Goal: Transaction & Acquisition: Obtain resource

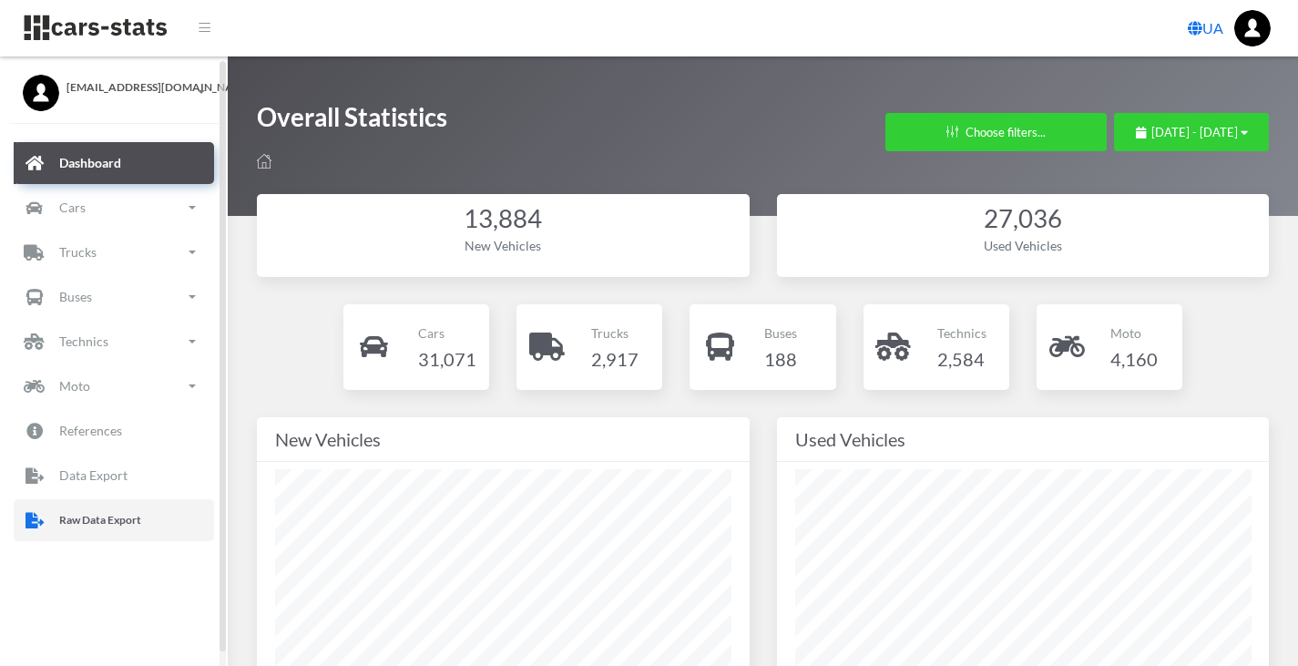
click at [86, 534] on link "Raw Data Export" at bounding box center [114, 520] width 200 height 42
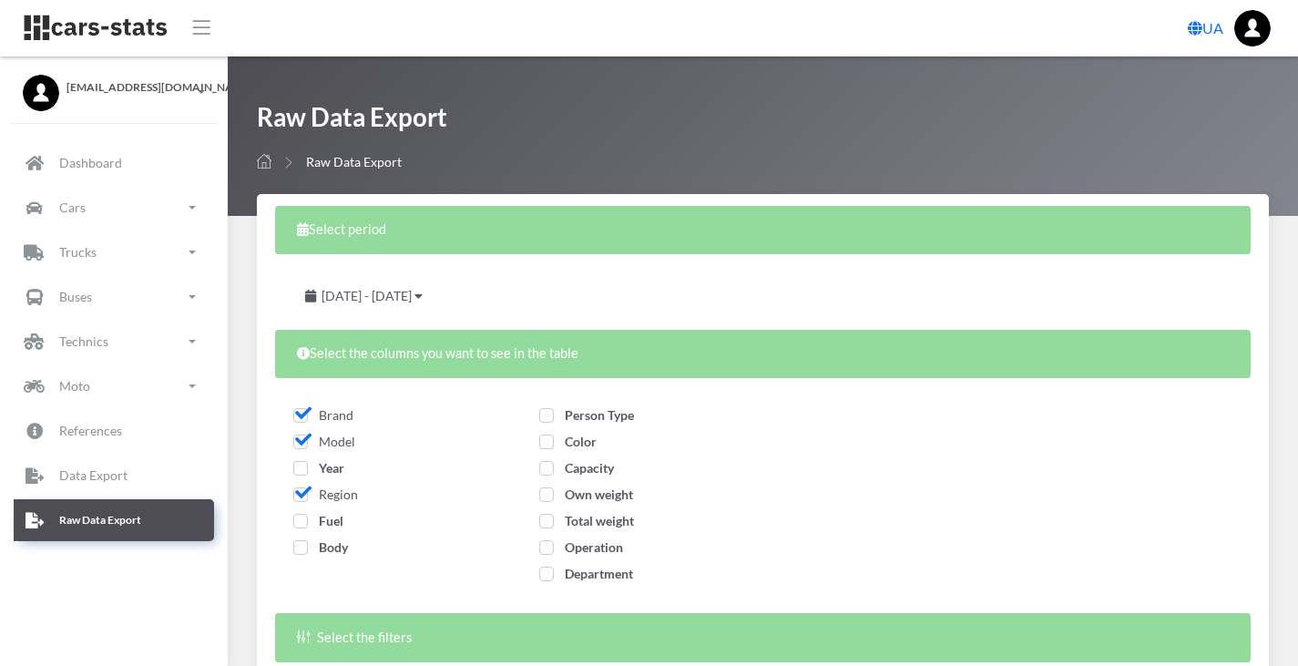
select select
click at [300, 465] on span "Year" at bounding box center [318, 467] width 51 height 15
checkbox input "true"
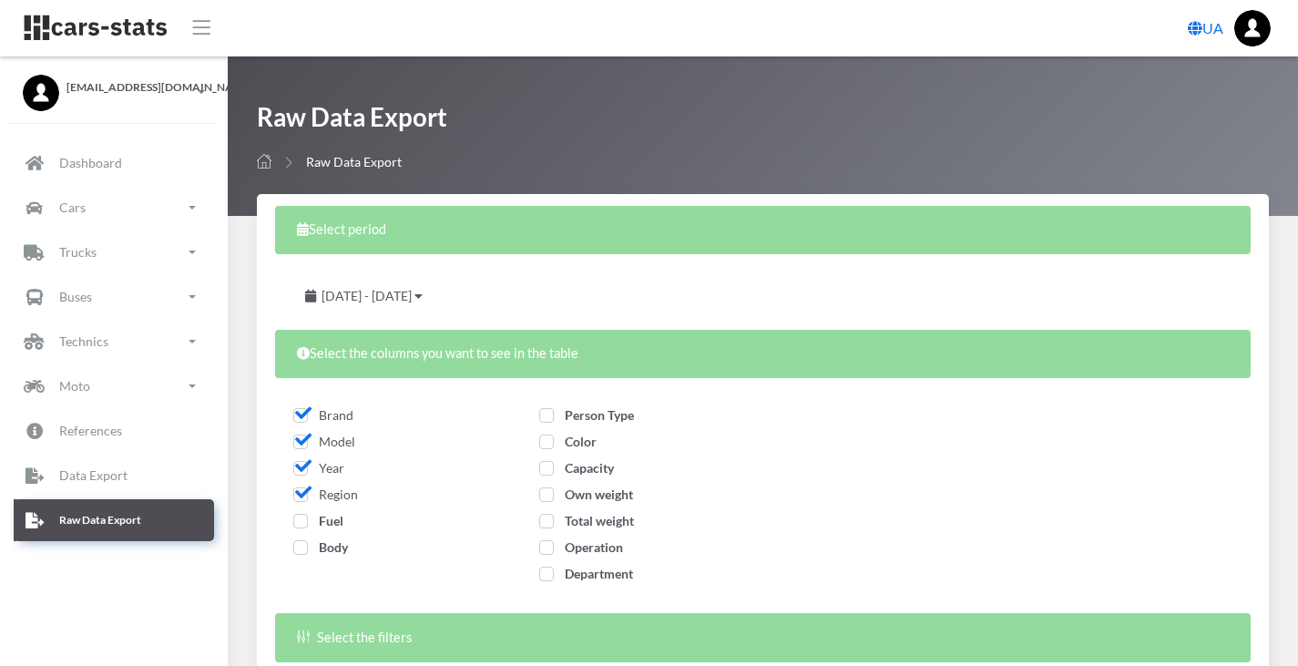
click at [301, 517] on span "Fuel" at bounding box center [318, 520] width 50 height 15
checkbox input "true"
click at [305, 549] on span "Body" at bounding box center [320, 546] width 55 height 15
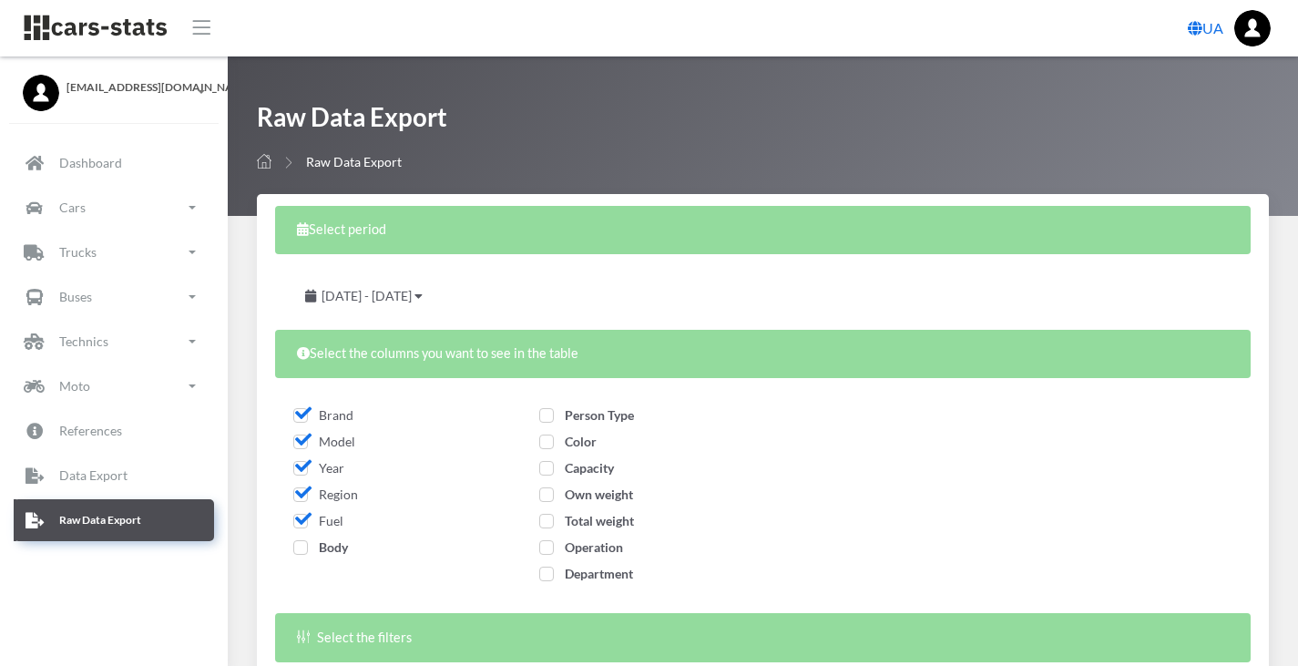
checkbox input "true"
click at [547, 421] on span "Person Type" at bounding box center [586, 414] width 95 height 15
checkbox input "true"
drag, startPoint x: 550, startPoint y: 442, endPoint x: 548, endPoint y: 471, distance: 29.2
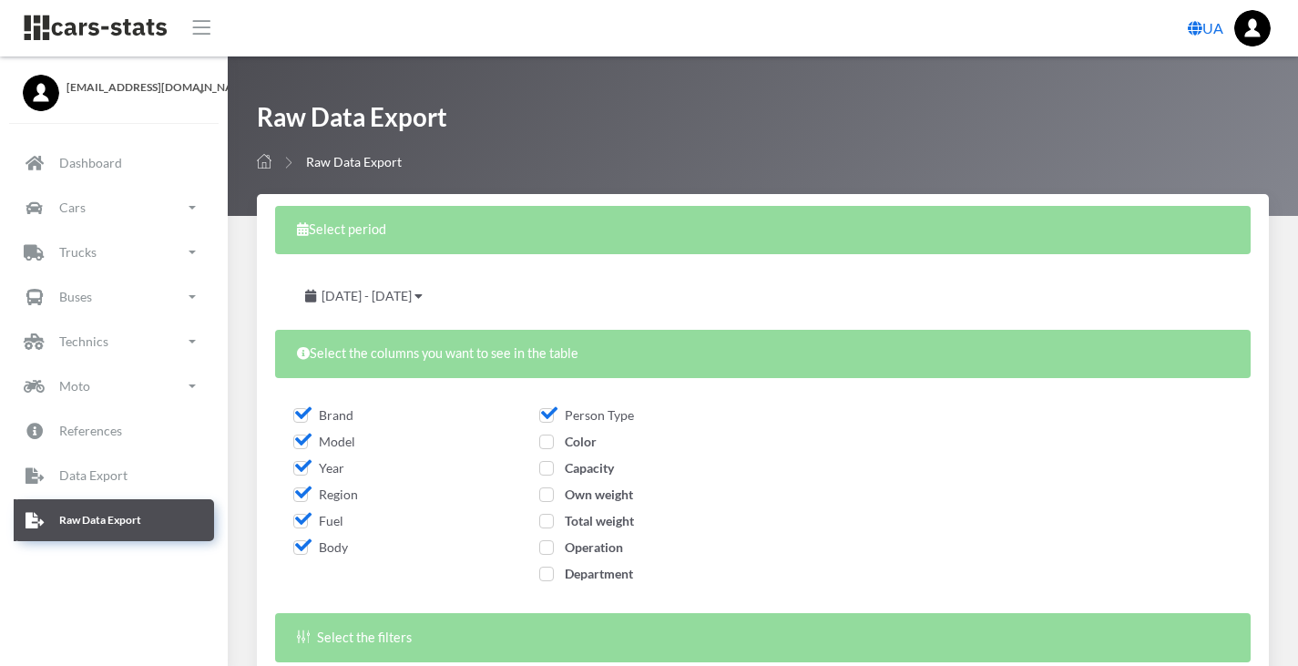
click at [548, 471] on div "Person Type Color" at bounding box center [639, 497] width 219 height 203
click at [548, 471] on span "Capacity" at bounding box center [576, 467] width 75 height 15
checkbox input "true"
click at [547, 450] on label "Color" at bounding box center [567, 441] width 57 height 19
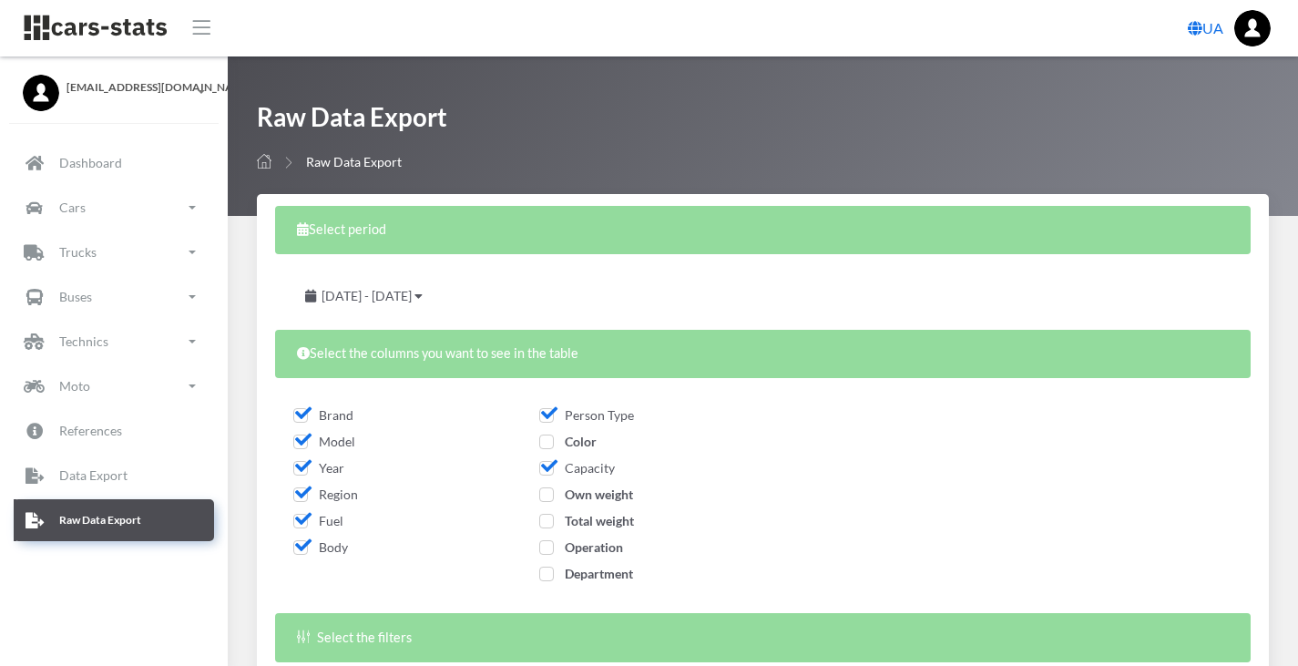
checkbox input "true"
click at [546, 496] on span "Own weight" at bounding box center [586, 493] width 94 height 15
checkbox input "true"
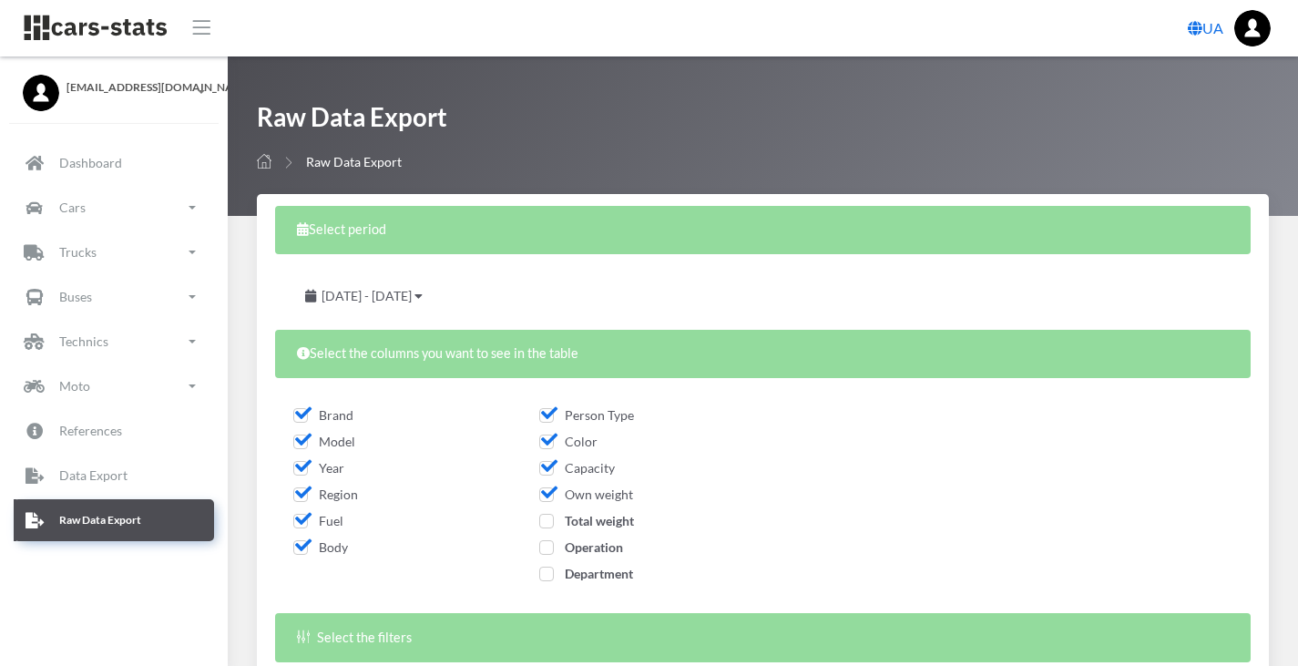
click at [550, 518] on span "Total weight" at bounding box center [586, 520] width 95 height 15
checkbox input "true"
click at [550, 544] on span "Operation" at bounding box center [581, 546] width 84 height 15
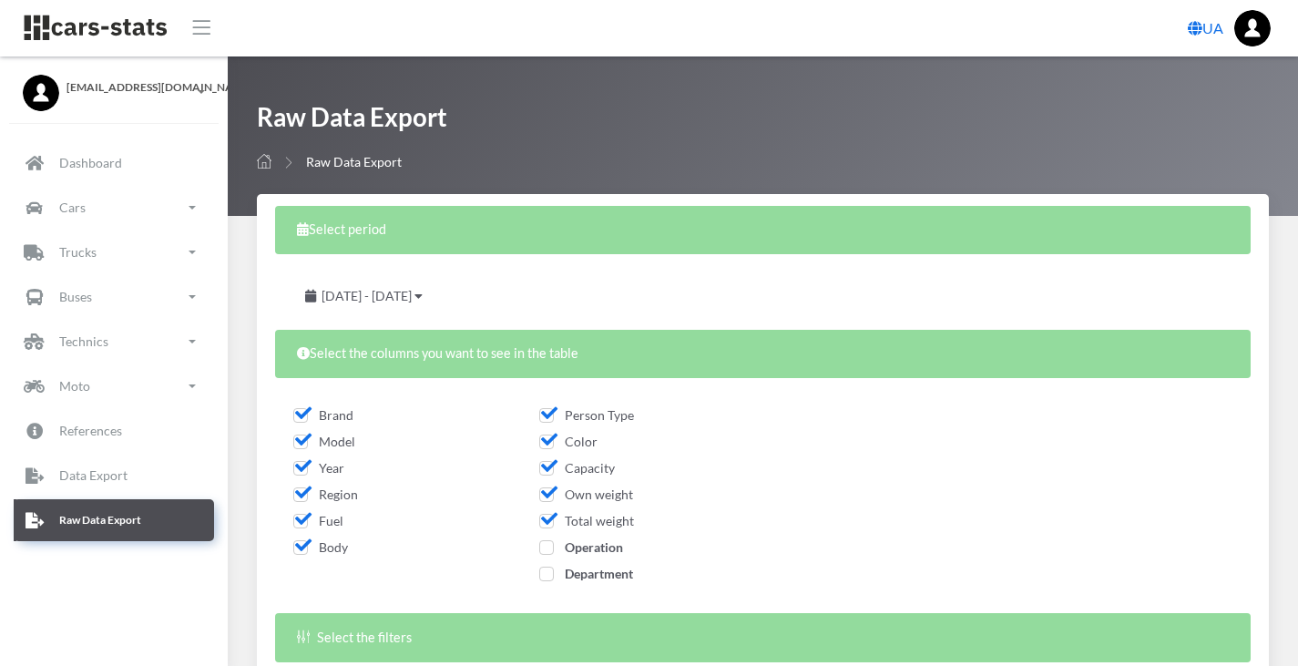
checkbox input "true"
click at [550, 577] on span "Department" at bounding box center [586, 573] width 94 height 15
checkbox input "true"
click at [412, 291] on span "September 13, 2025 - October 13, 2025" at bounding box center [367, 295] width 90 height 15
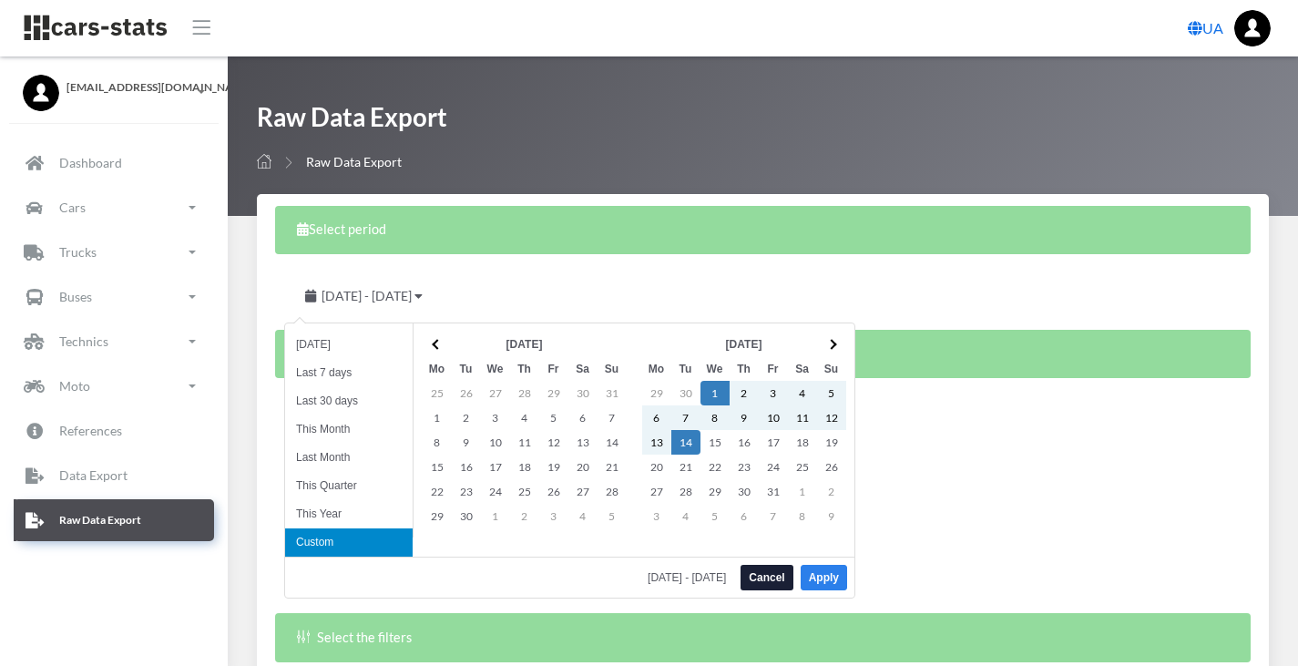
click at [823, 579] on button "Apply" at bounding box center [824, 578] width 46 height 26
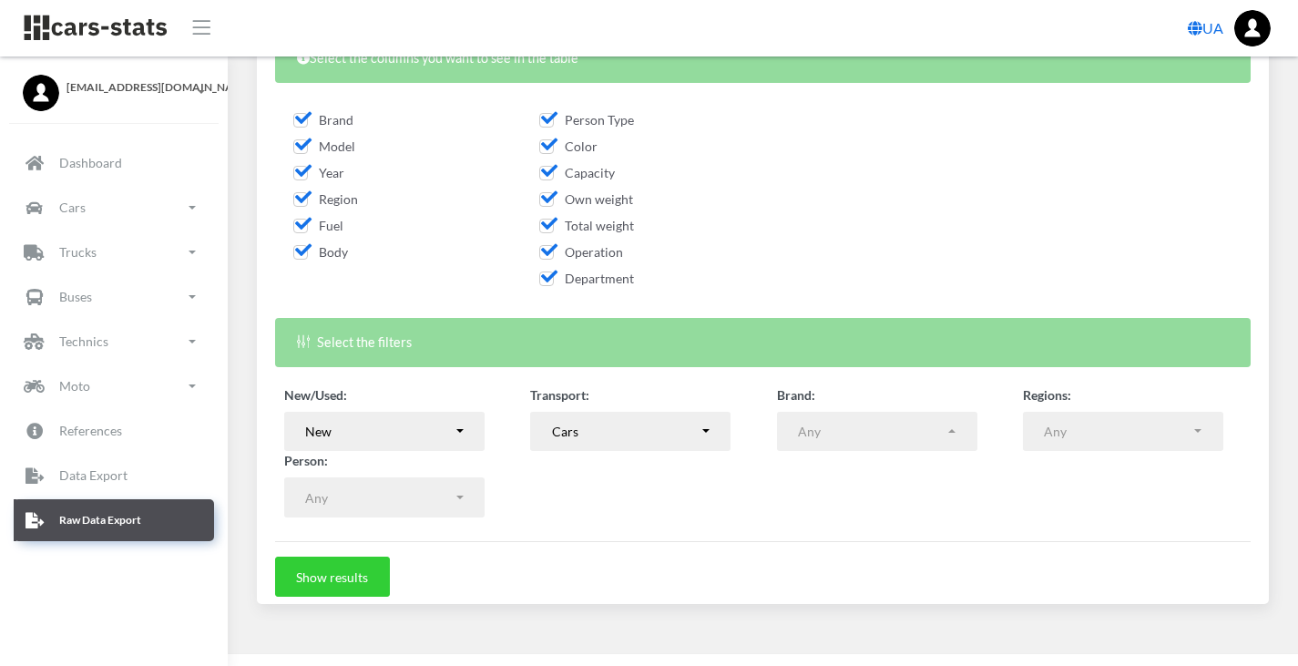
scroll to position [311, 0]
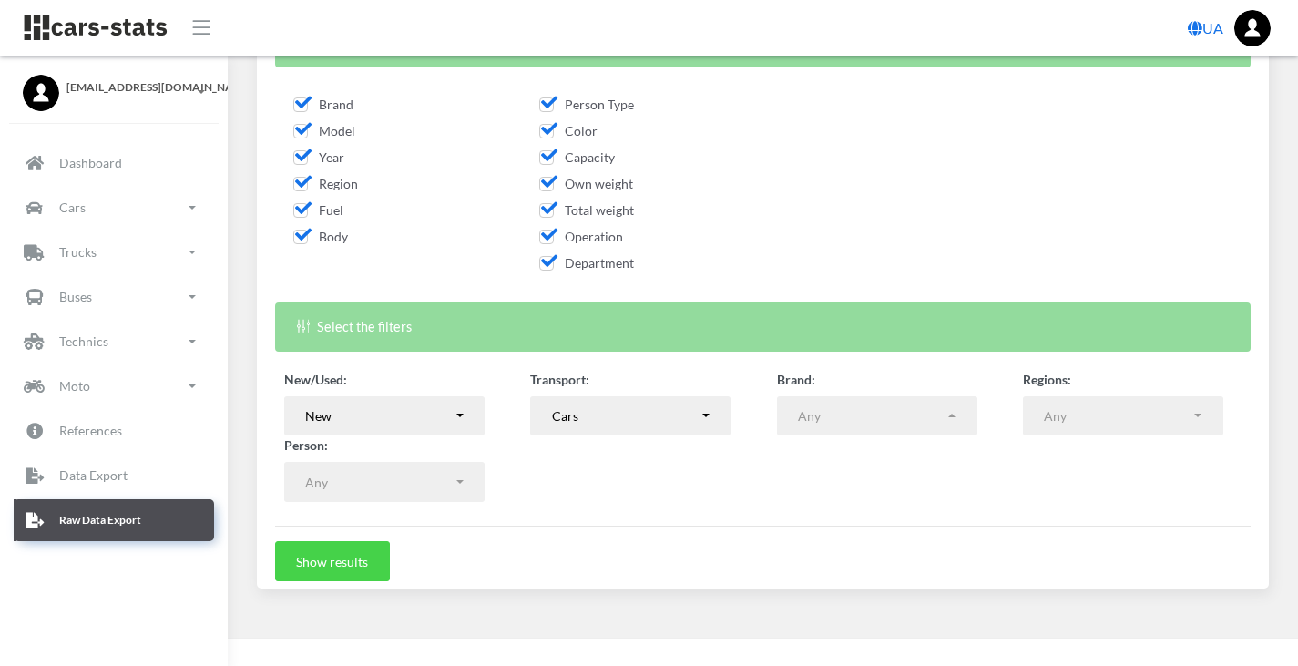
click at [316, 558] on button "Show results" at bounding box center [332, 561] width 115 height 40
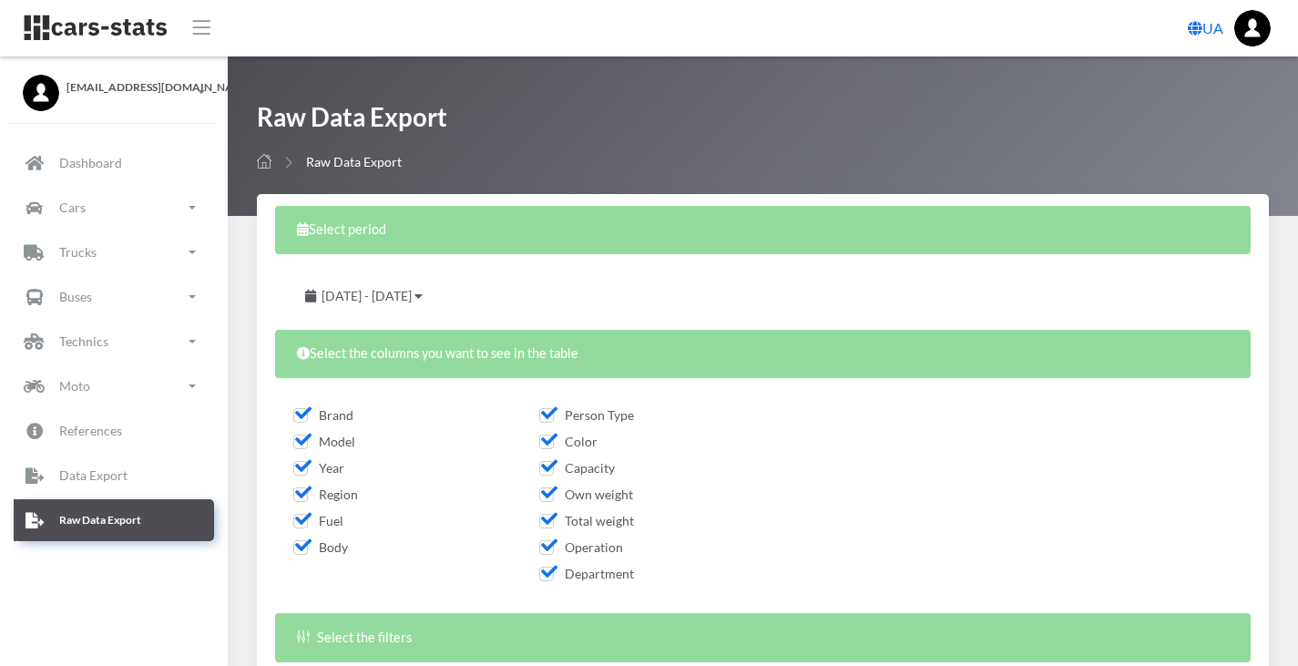
select select "50"
select select
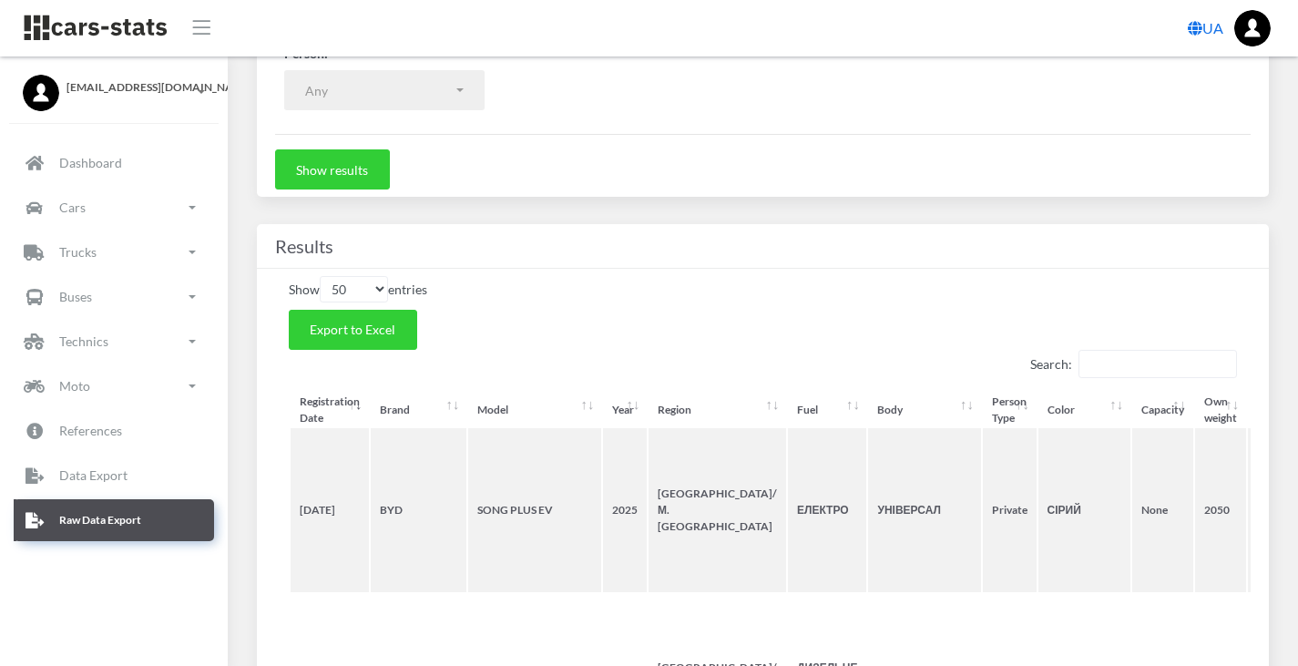
scroll to position [703, 0]
click at [393, 329] on span "Export to Excel" at bounding box center [353, 328] width 86 height 15
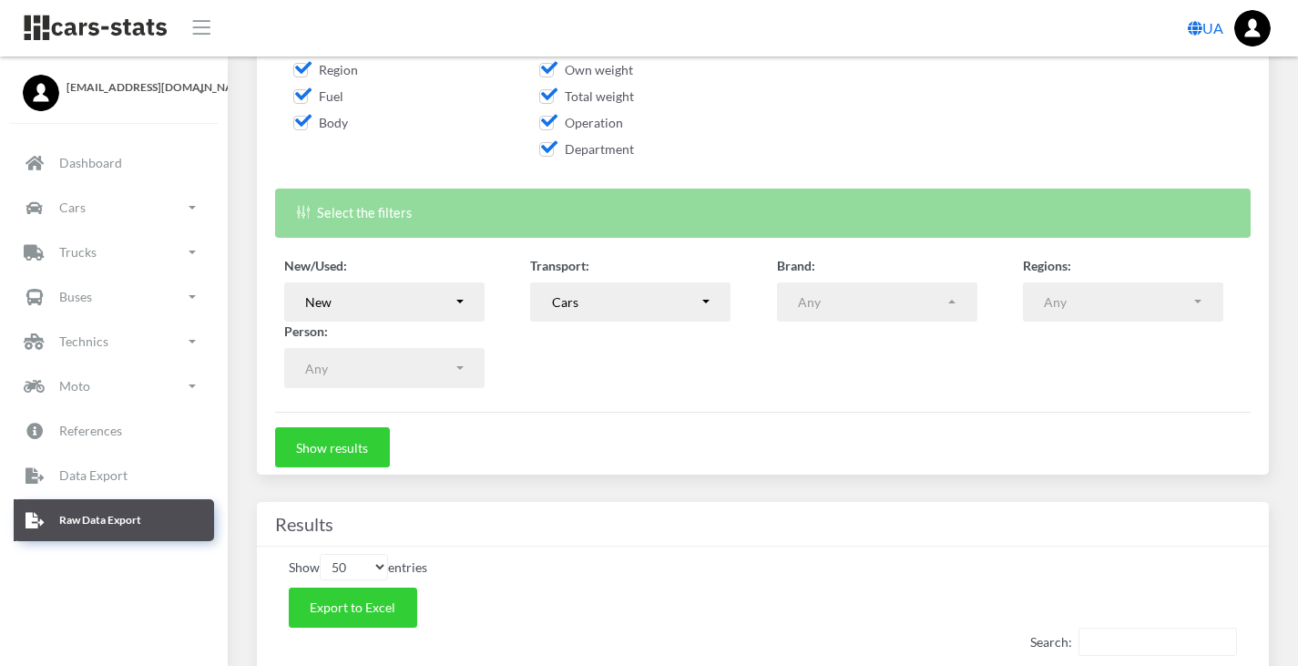
scroll to position [422, 0]
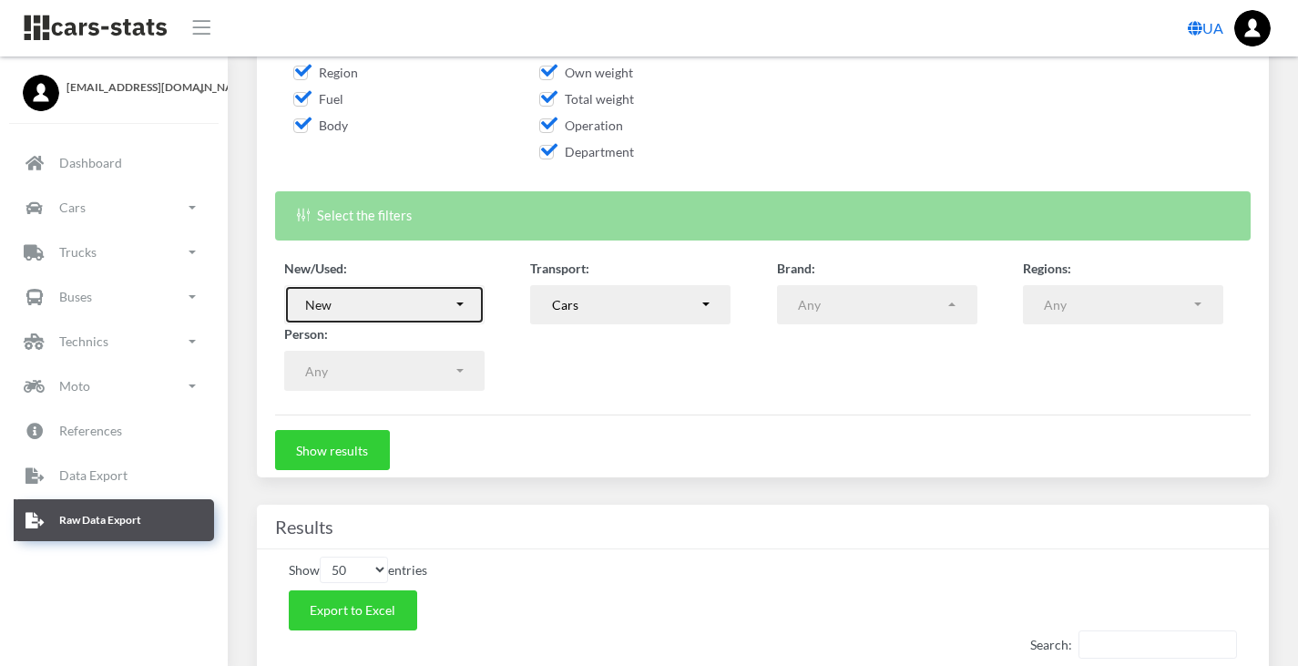
click at [456, 308] on button "New" at bounding box center [384, 305] width 200 height 40
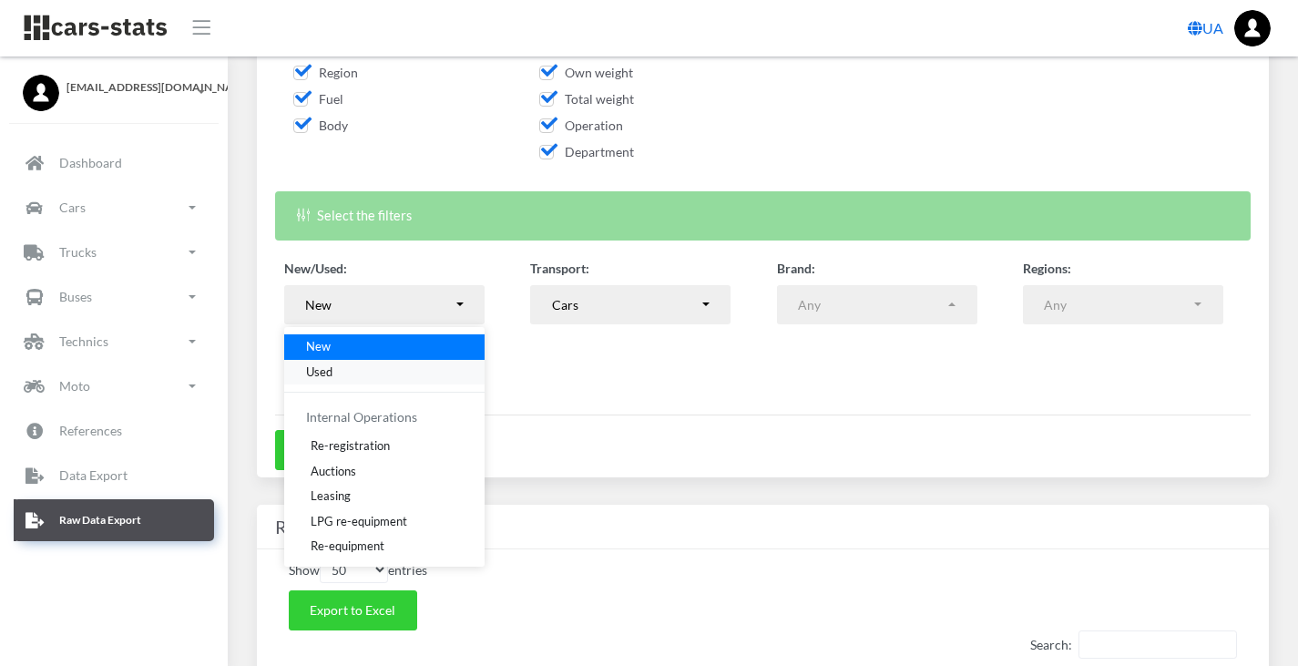
click at [339, 373] on link "Used" at bounding box center [384, 372] width 200 height 26
select select "used-import"
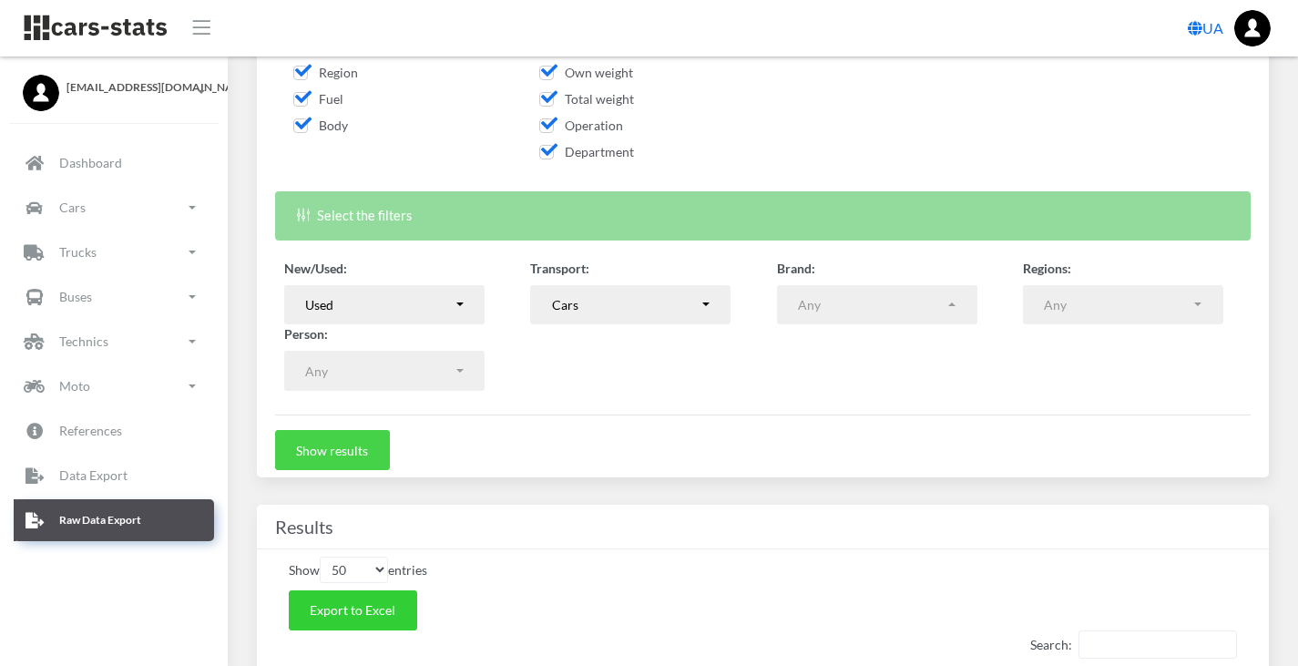
click at [335, 439] on button "Show results" at bounding box center [332, 450] width 115 height 40
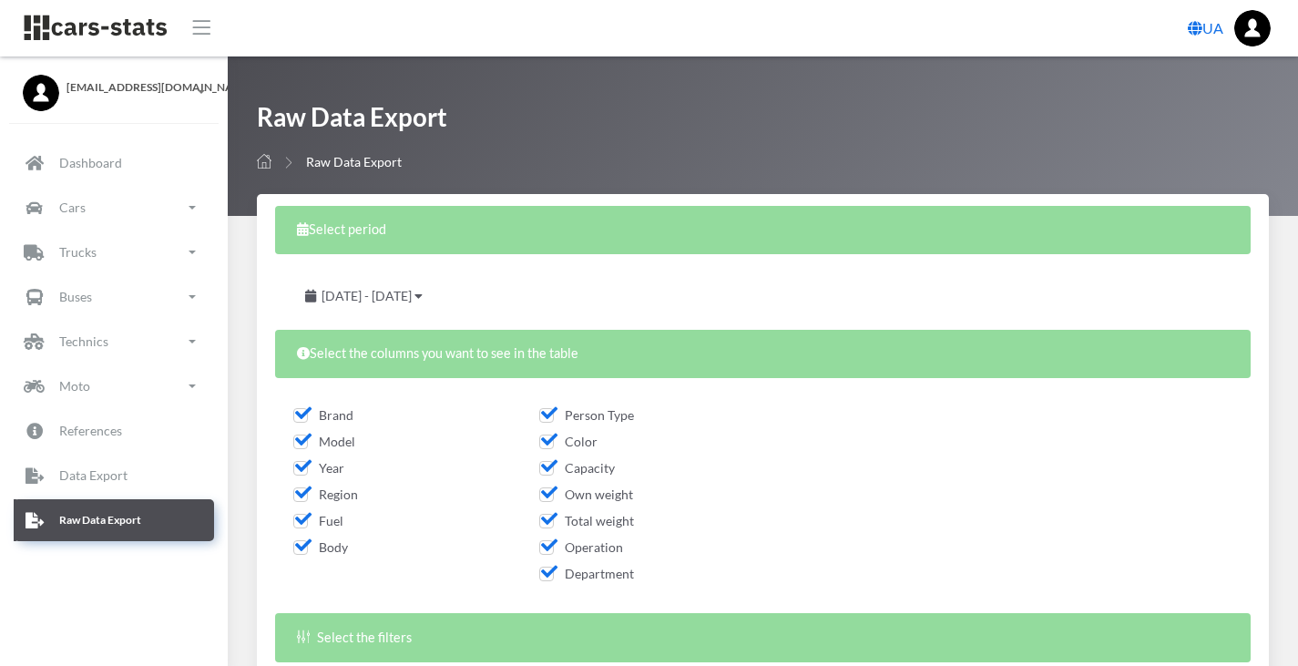
select select "50"
select select
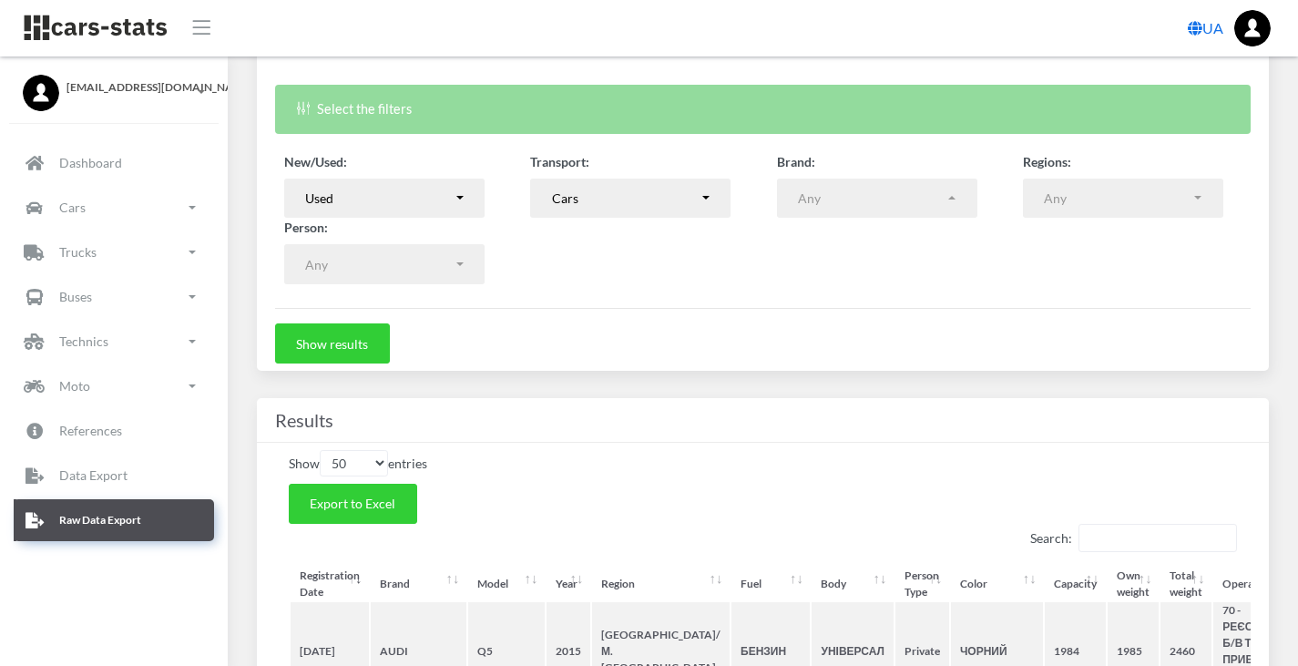
scroll to position [532, 0]
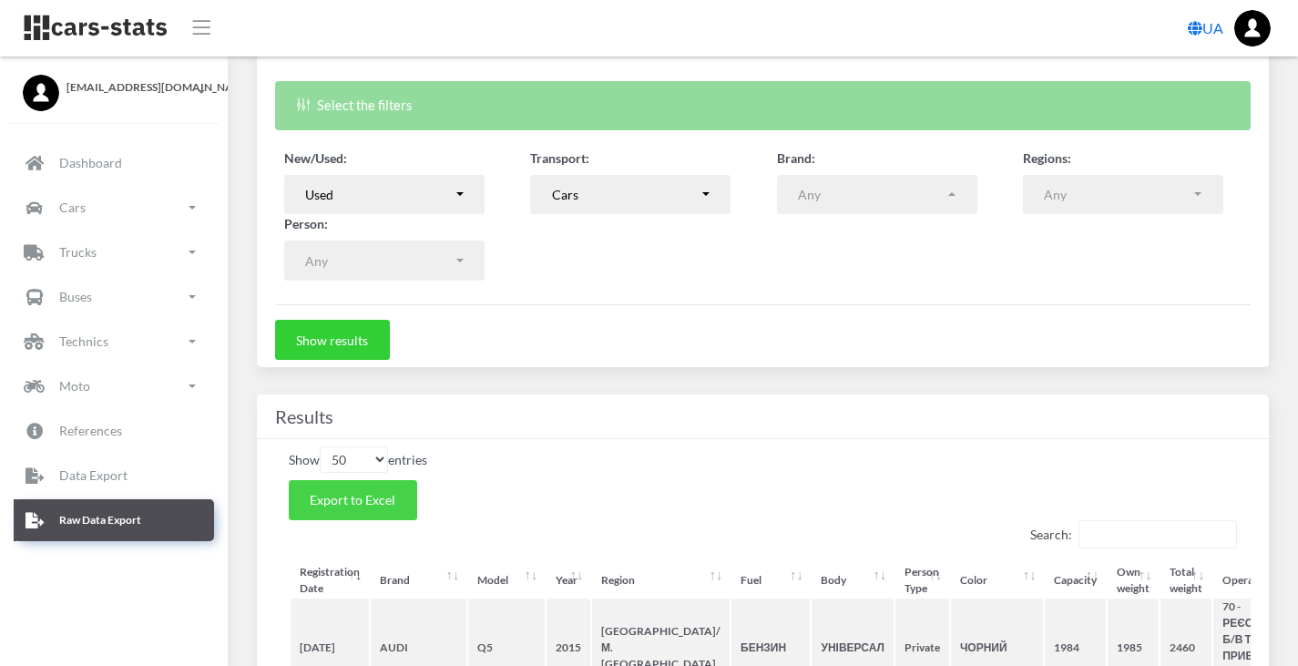
click at [398, 490] on button "Export to Excel" at bounding box center [353, 500] width 128 height 40
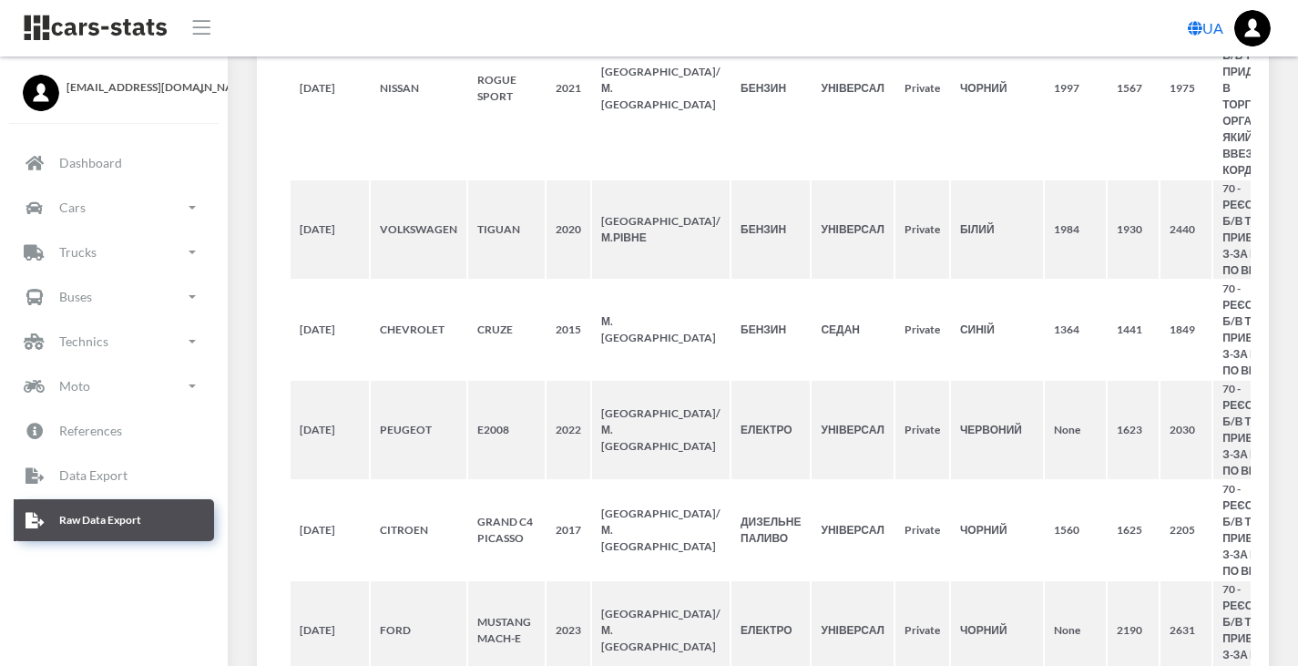
scroll to position [7210, 0]
